Goal: Task Accomplishment & Management: Use online tool/utility

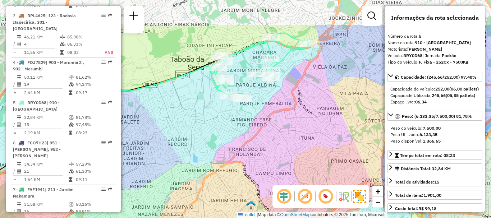
drag, startPoint x: 302, startPoint y: 83, endPoint x: 273, endPoint y: 130, distance: 54.6
click at [273, 130] on div "Janela de atendimento Grade de atendimento Capacidade Transportadoras Veículos …" at bounding box center [245, 109] width 491 height 218
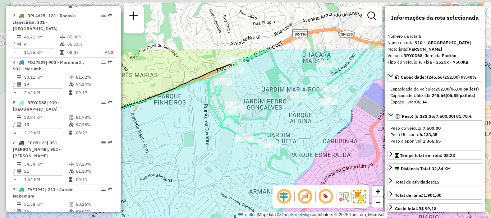
drag, startPoint x: 264, startPoint y: 60, endPoint x: 319, endPoint y: 131, distance: 89.8
click at [319, 131] on div "Janela de atendimento Grade de atendimento Capacidade Transportadoras Veículos …" at bounding box center [245, 109] width 491 height 218
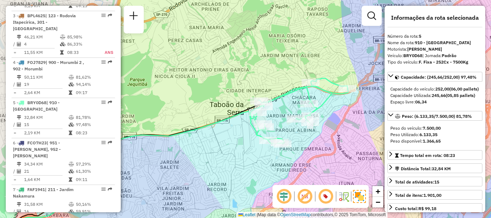
scroll to position [1557, 0]
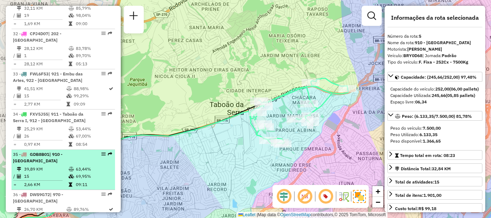
drag, startPoint x: 47, startPoint y: 125, endPoint x: 76, endPoint y: 136, distance: 31.6
click at [46, 166] on td "39,89 KM" at bounding box center [46, 169] width 45 height 7
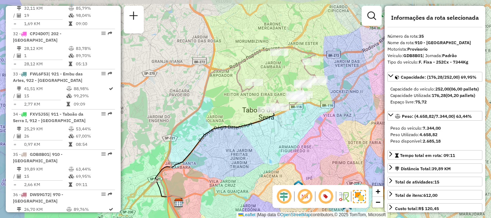
drag, startPoint x: 322, startPoint y: 115, endPoint x: 311, endPoint y: 132, distance: 19.9
click at [311, 132] on div "Janela de atendimento Grade de atendimento Capacidade Transportadoras Veículos …" at bounding box center [245, 109] width 491 height 218
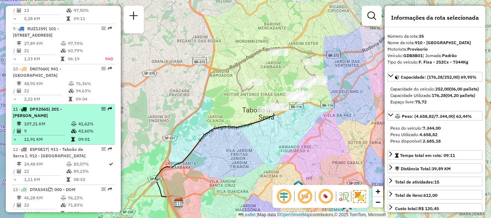
click at [63, 121] on td "107,21 KM" at bounding box center [47, 123] width 47 height 7
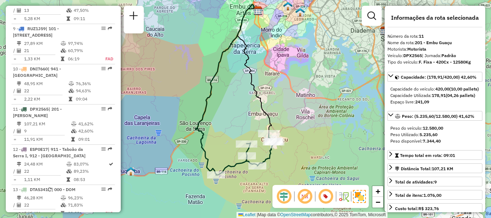
drag, startPoint x: 298, startPoint y: 145, endPoint x: 292, endPoint y: 129, distance: 16.9
click at [292, 129] on div "Janela de atendimento Grade de atendimento Capacidade Transportadoras Veículos …" at bounding box center [245, 109] width 491 height 218
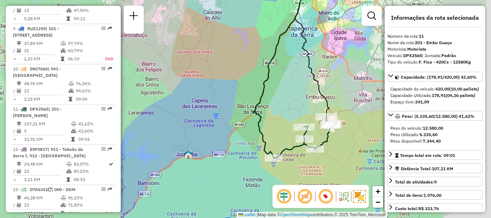
drag, startPoint x: 347, startPoint y: 86, endPoint x: 297, endPoint y: 93, distance: 50.7
click at [297, 93] on div "Janela de atendimento Grade de atendimento Capacidade Transportadoras Veículos …" at bounding box center [245, 109] width 491 height 218
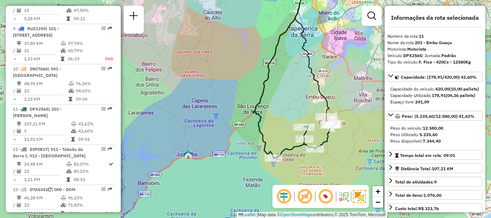
scroll to position [2342, 0]
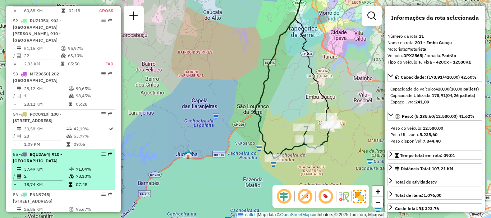
click at [32, 166] on td "37,49 KM" at bounding box center [46, 169] width 45 height 7
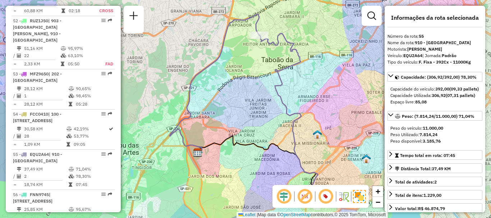
scroll to position [1396, 0]
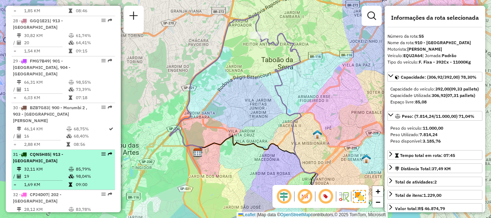
click at [89, 166] on td "85,79%" at bounding box center [93, 169] width 36 height 7
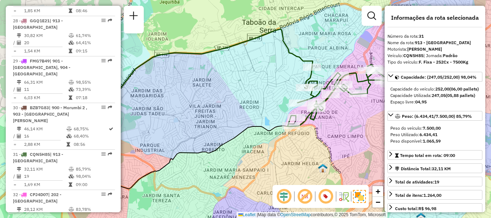
drag, startPoint x: 347, startPoint y: 126, endPoint x: 299, endPoint y: 130, distance: 47.9
click at [299, 130] on div "Janela de atendimento Grade de atendimento Capacidade Transportadoras Veículos …" at bounding box center [245, 109] width 491 height 218
